Goal: Transaction & Acquisition: Purchase product/service

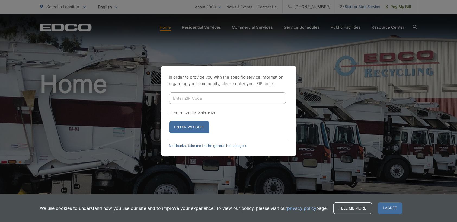
click at [197, 102] on input "Enter ZIP Code" at bounding box center [227, 97] width 117 height 11
type input "92024"
click at [185, 127] on button "Enter Website" at bounding box center [189, 127] width 40 height 12
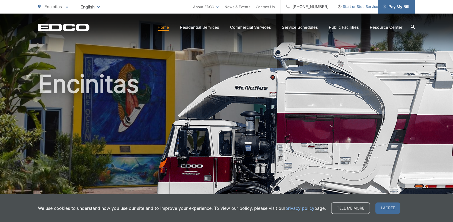
click at [401, 6] on span "Pay My Bill" at bounding box center [396, 7] width 26 height 7
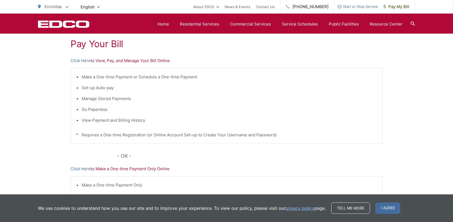
scroll to position [104, 0]
click at [76, 168] on link "Click Here" at bounding box center [81, 168] width 20 height 7
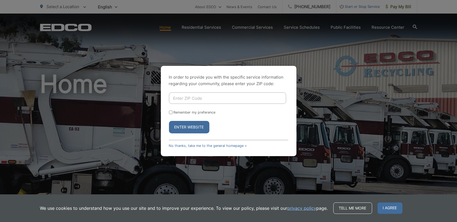
click at [193, 101] on input "Enter ZIP Code" at bounding box center [227, 97] width 117 height 11
type input "92024"
click at [186, 126] on button "Enter Website" at bounding box center [189, 127] width 40 height 12
